Goal: Task Accomplishment & Management: Manage account settings

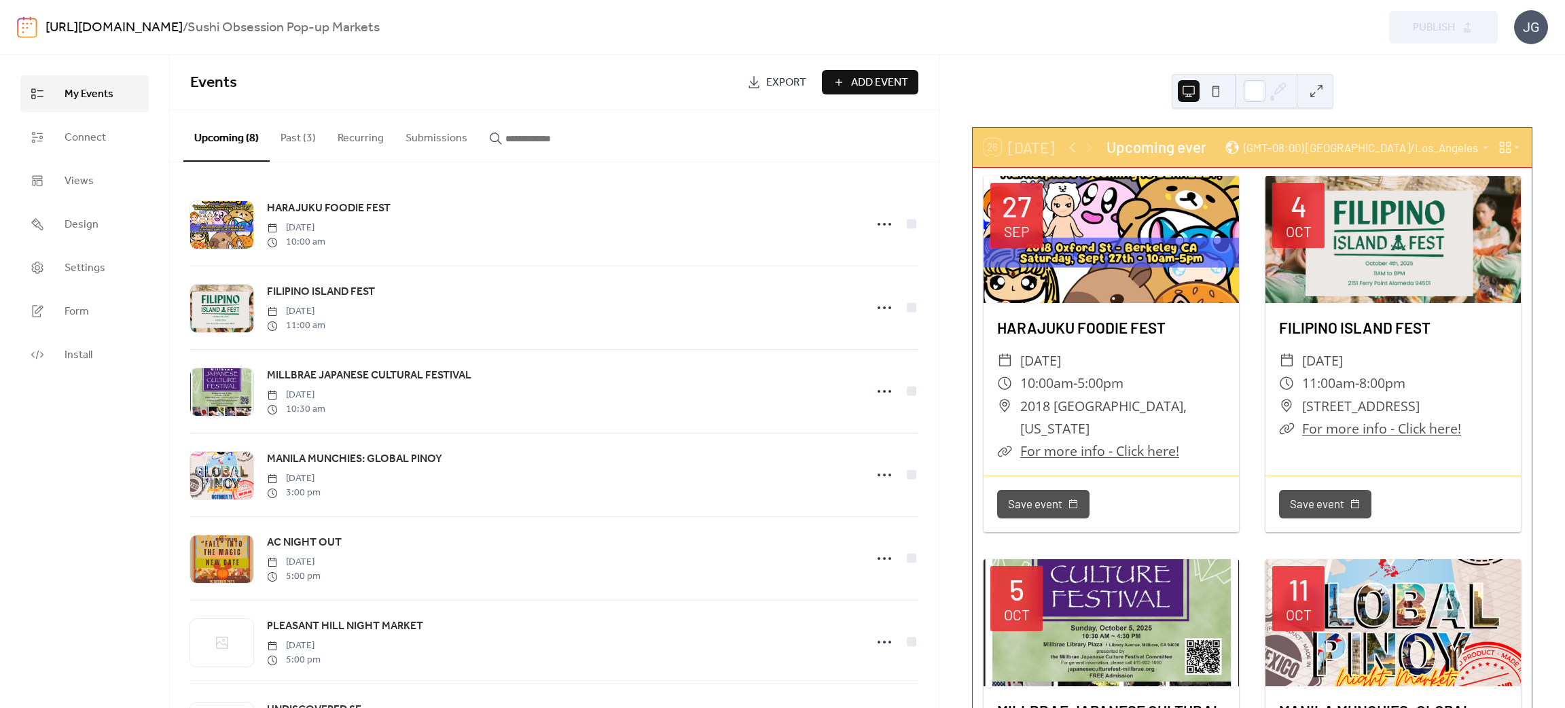
scroll to position [165, 0]
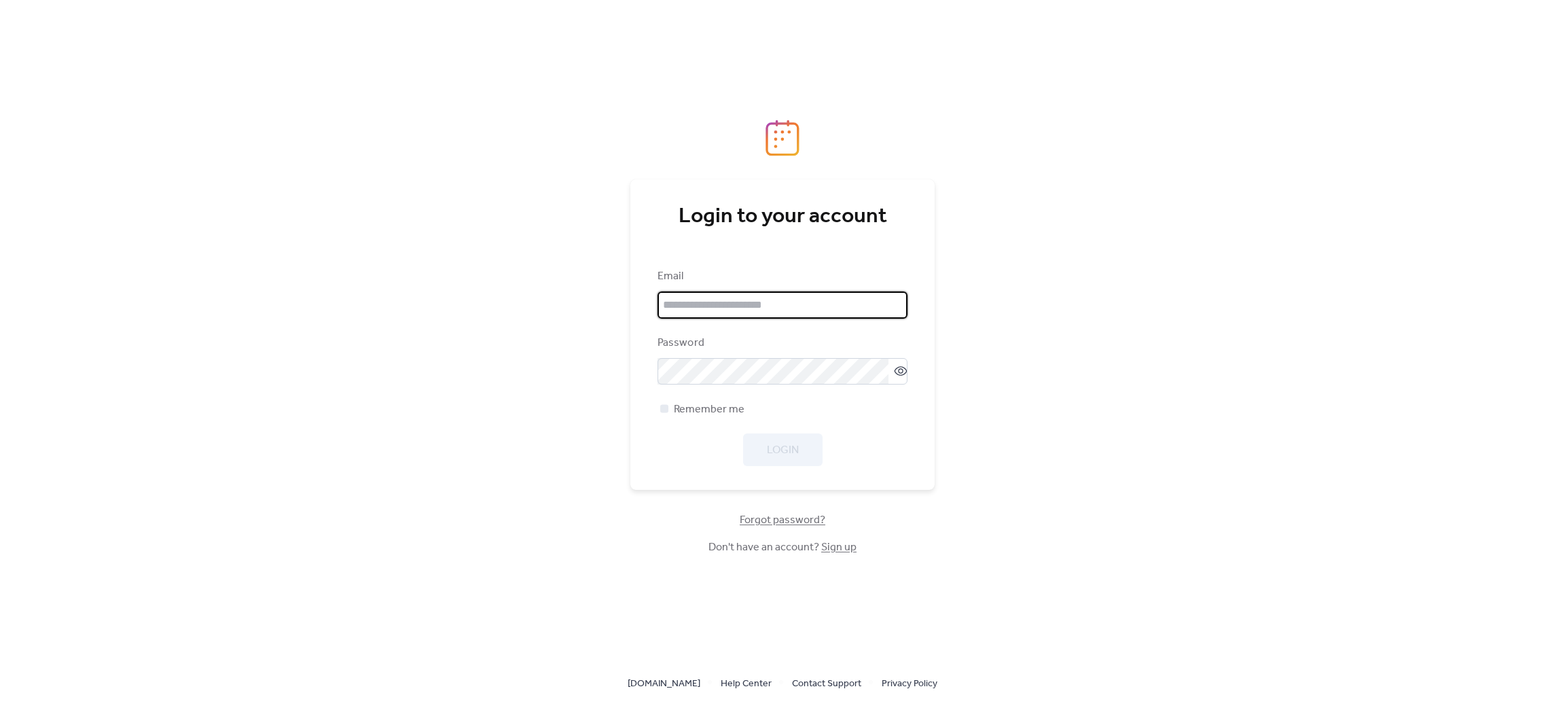
click at [742, 308] on input "email" at bounding box center [782, 304] width 250 height 27
type input "**********"
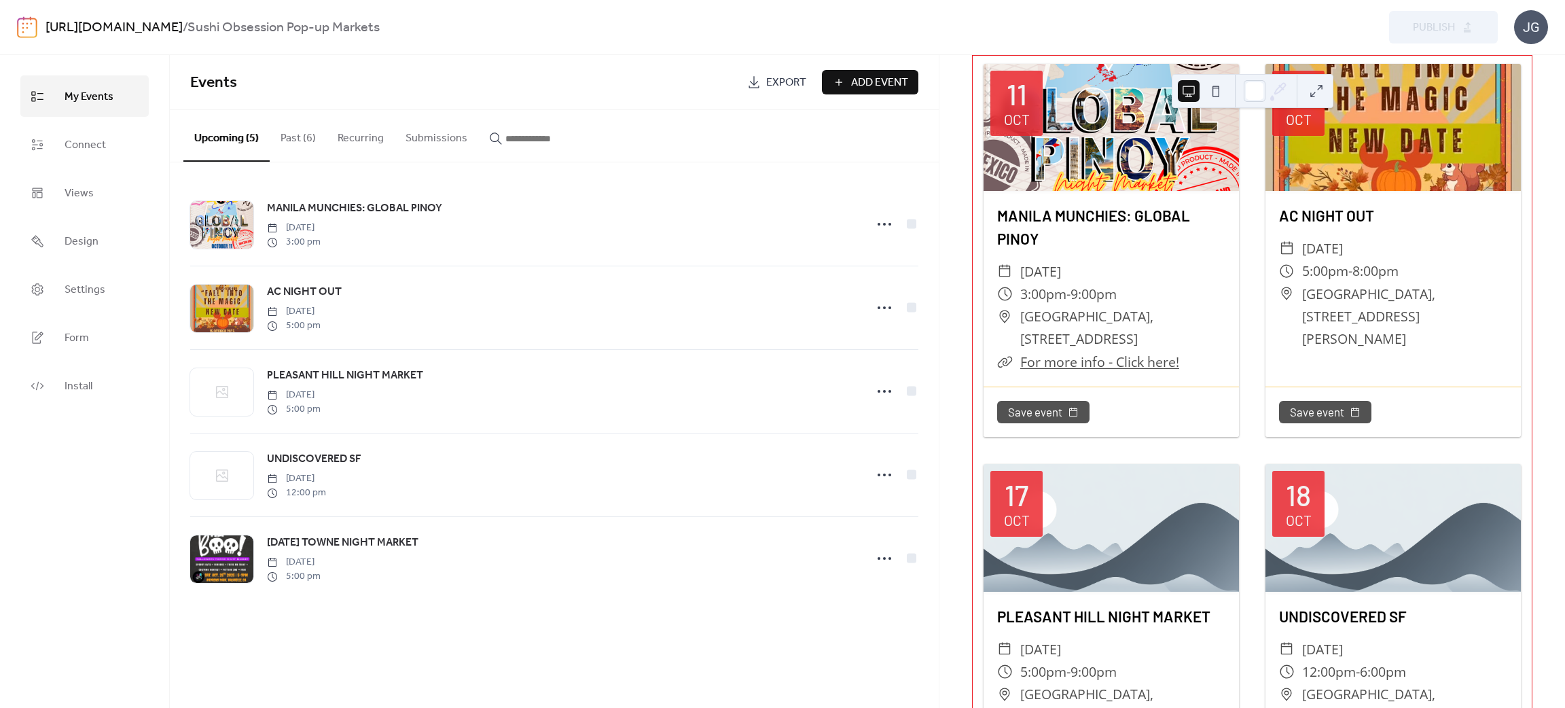
scroll to position [204, 0]
